Goal: Find specific page/section: Find specific page/section

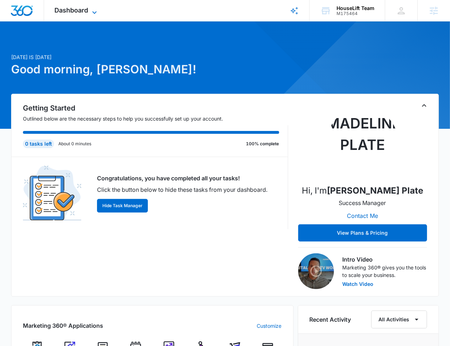
click at [65, 7] on span "Dashboard" at bounding box center [72, 10] width 34 height 8
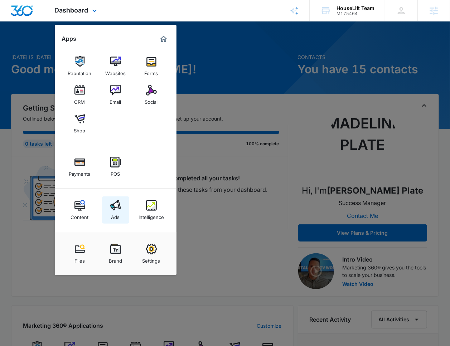
click at [120, 219] on link "Ads" at bounding box center [115, 210] width 27 height 27
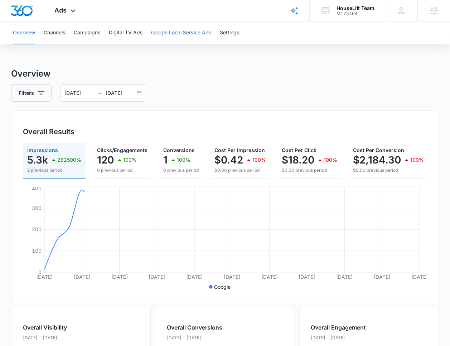
click at [170, 32] on button "Google Local Service Ads" at bounding box center [181, 32] width 60 height 23
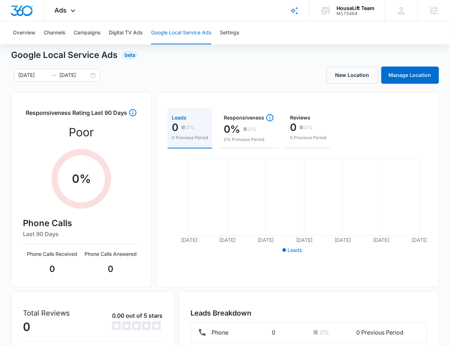
scroll to position [20, 0]
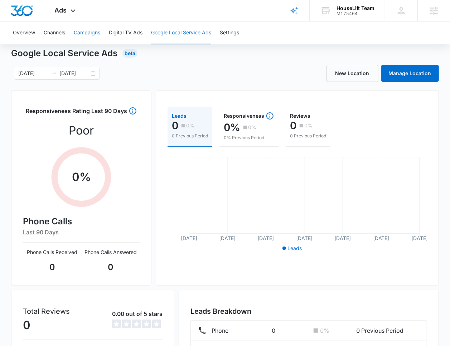
click at [80, 33] on button "Campaigns" at bounding box center [87, 32] width 27 height 23
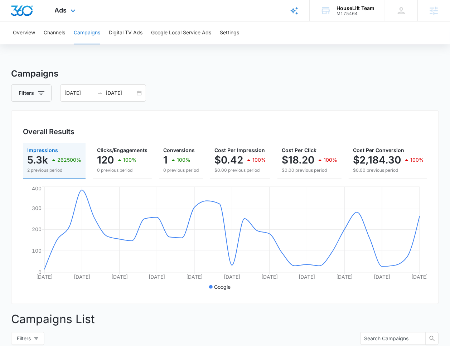
click at [57, 16] on div "Ads Apps Reputation Websites Forms CRM Email Social Shop Payments POS Content A…" at bounding box center [66, 10] width 44 height 21
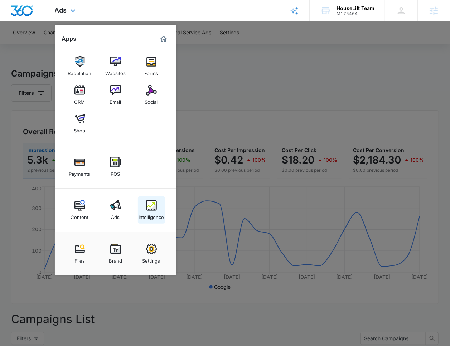
click at [153, 206] on img at bounding box center [151, 205] width 11 height 11
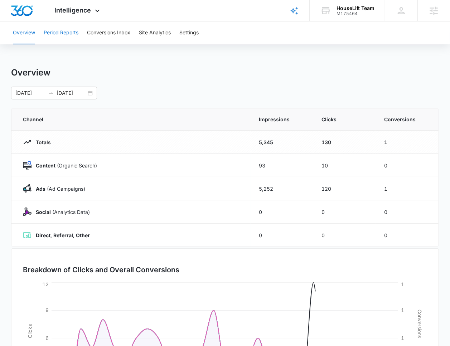
click at [57, 34] on button "Period Reports" at bounding box center [61, 32] width 35 height 23
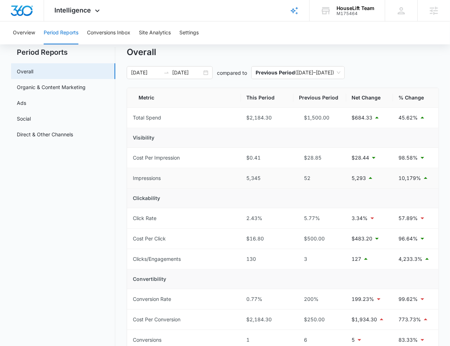
scroll to position [22, 0]
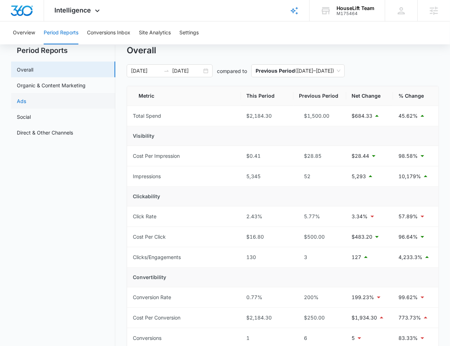
click at [26, 98] on link "Ads" at bounding box center [21, 101] width 9 height 8
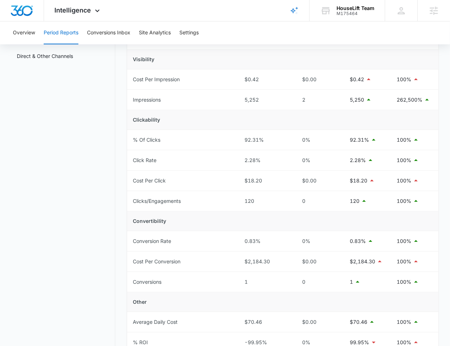
scroll to position [98, 0]
